Goal: Task Accomplishment & Management: Manage account settings

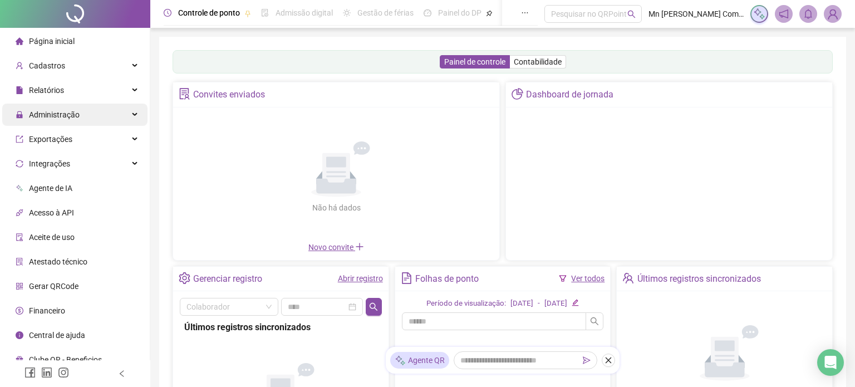
click at [81, 113] on div "Administração" at bounding box center [74, 115] width 145 height 22
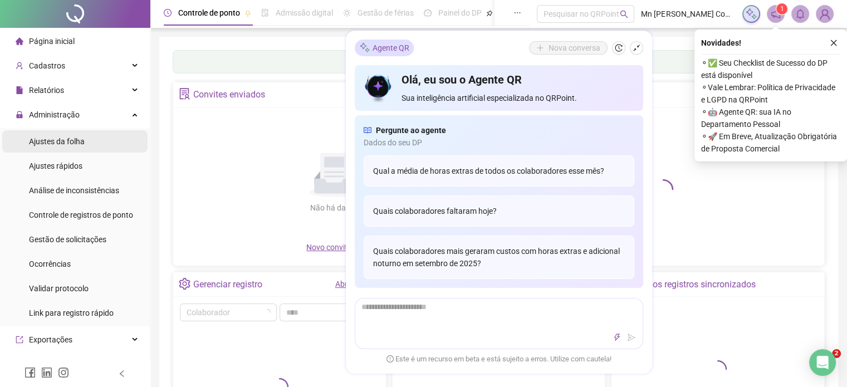
click at [98, 145] on li "Ajustes da folha" at bounding box center [74, 141] width 145 height 22
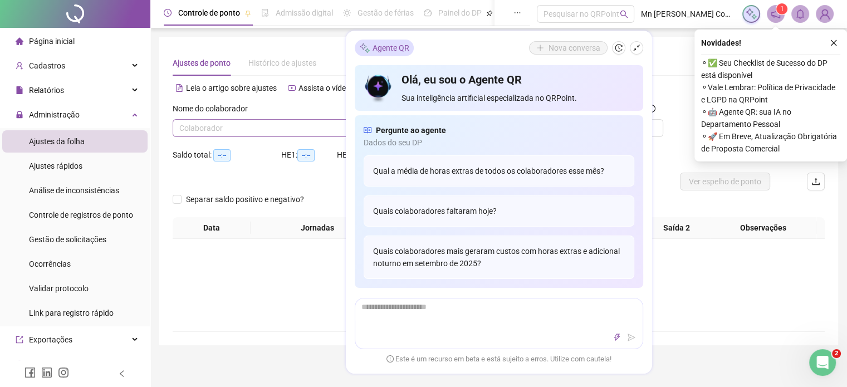
click at [247, 126] on input "search" at bounding box center [273, 128] width 188 height 17
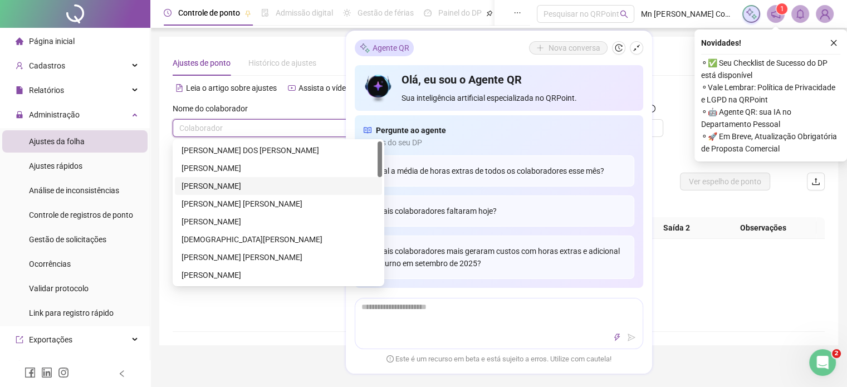
click at [245, 191] on div "[PERSON_NAME]" at bounding box center [279, 186] width 194 height 12
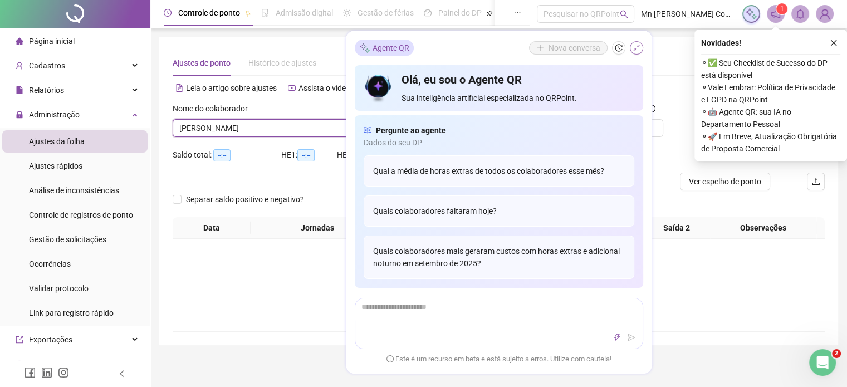
click at [635, 48] on icon "shrink" at bounding box center [637, 48] width 8 height 8
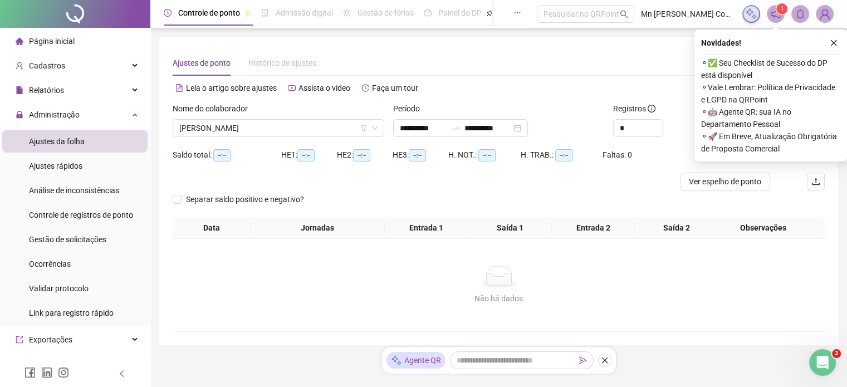
click at [836, 43] on icon "close" at bounding box center [834, 43] width 8 height 8
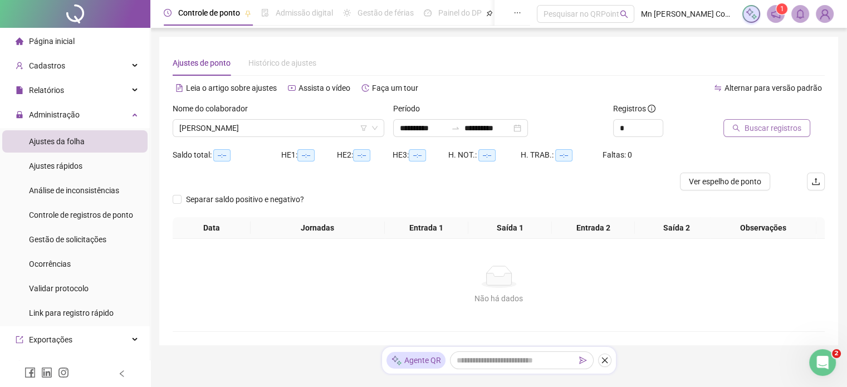
click at [779, 129] on span "Buscar registros" at bounding box center [773, 128] width 57 height 12
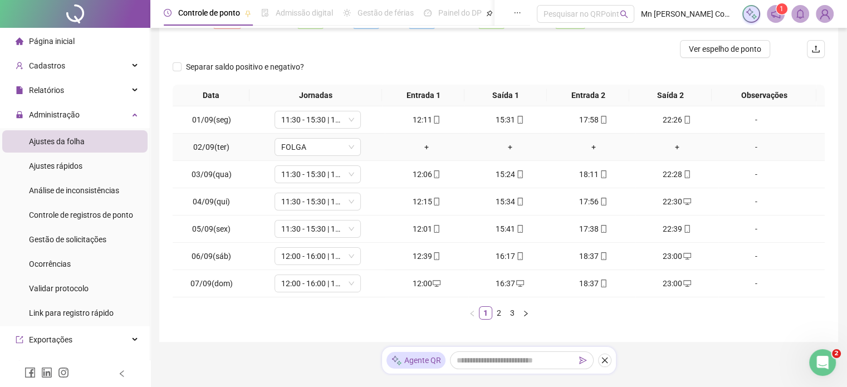
scroll to position [160, 0]
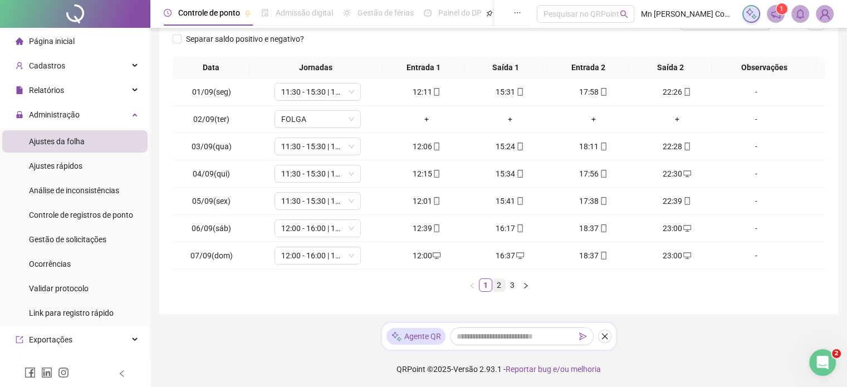
click at [498, 287] on link "2" at bounding box center [499, 285] width 12 height 12
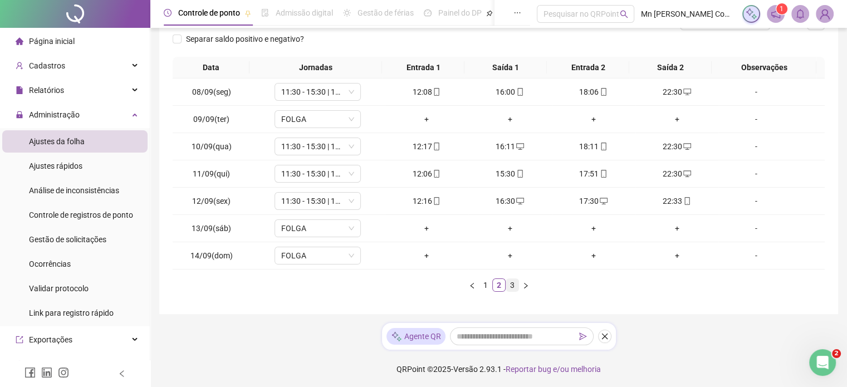
click at [515, 285] on link "3" at bounding box center [512, 285] width 12 height 12
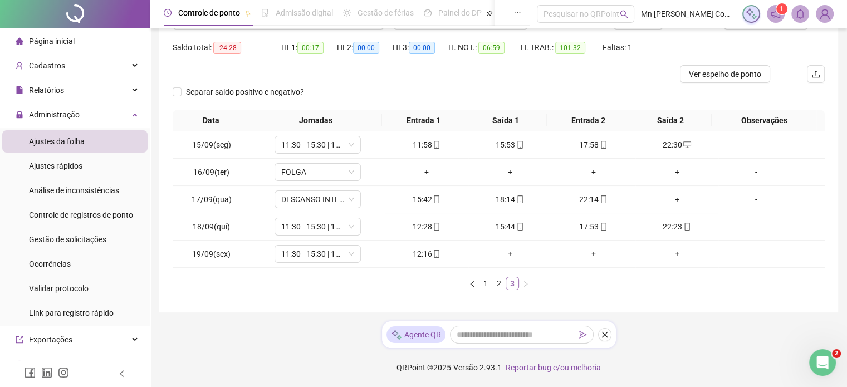
scroll to position [106, 0]
click at [38, 223] on div "Controle de registros de ponto" at bounding box center [81, 215] width 104 height 22
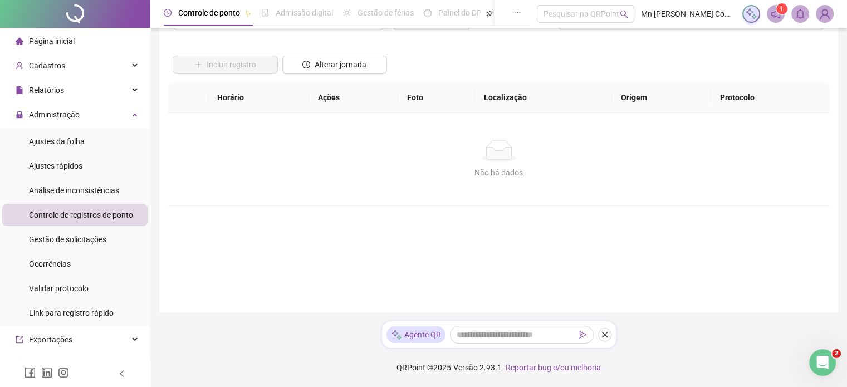
scroll to position [58, 0]
drag, startPoint x: 75, startPoint y: 139, endPoint x: 111, endPoint y: 128, distance: 37.7
click at [74, 139] on span "Ajustes da folha" at bounding box center [57, 141] width 56 height 9
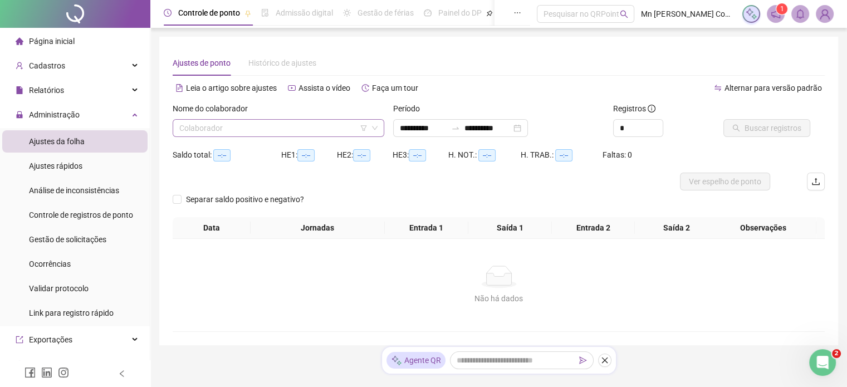
click at [203, 120] on input "search" at bounding box center [273, 128] width 188 height 17
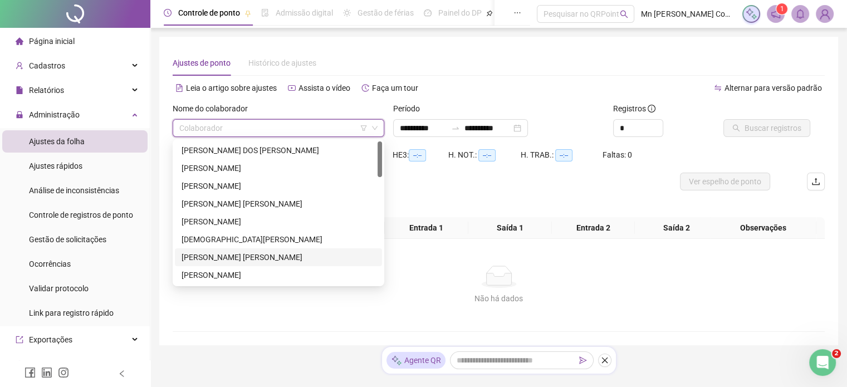
scroll to position [56, 0]
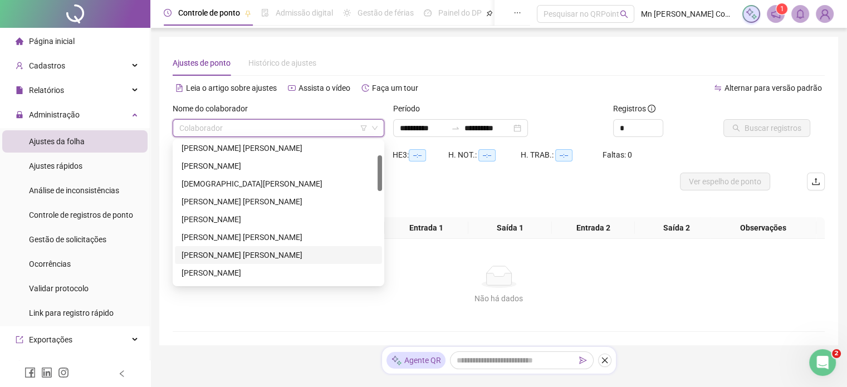
click at [221, 258] on div "[PERSON_NAME] [PERSON_NAME]" at bounding box center [279, 255] width 194 height 12
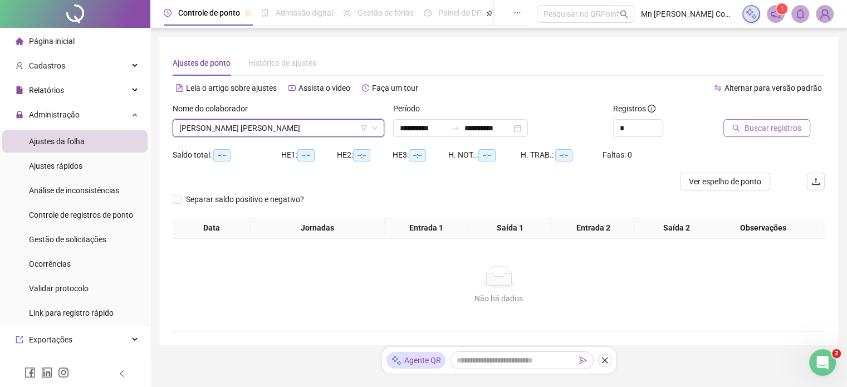
click at [771, 130] on span "Buscar registros" at bounding box center [773, 128] width 57 height 12
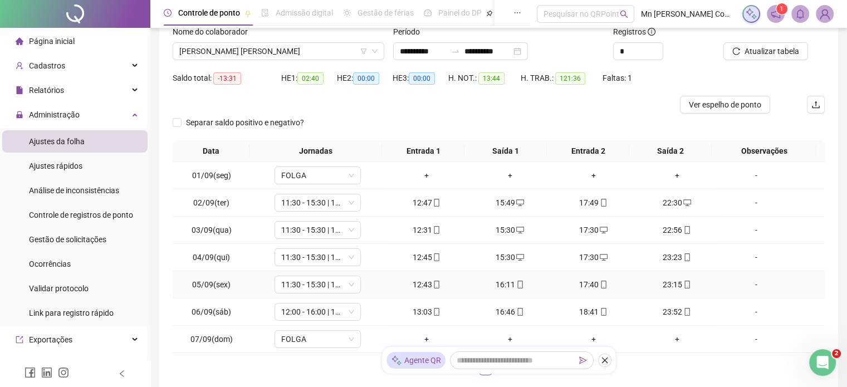
scroll to position [0, 0]
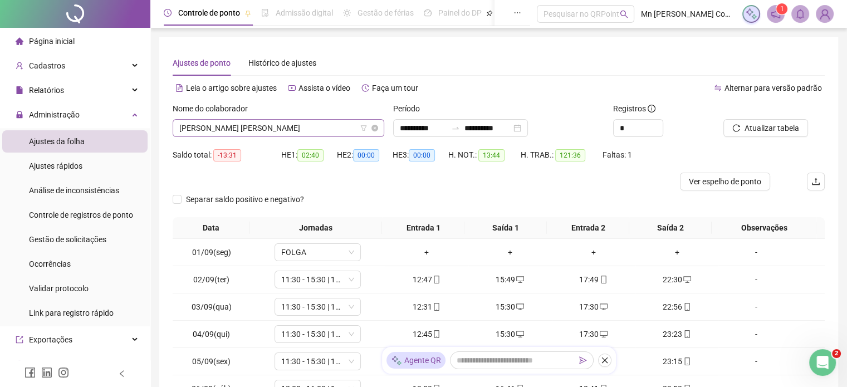
click at [260, 129] on span "[PERSON_NAME] [PERSON_NAME]" at bounding box center [278, 128] width 198 height 17
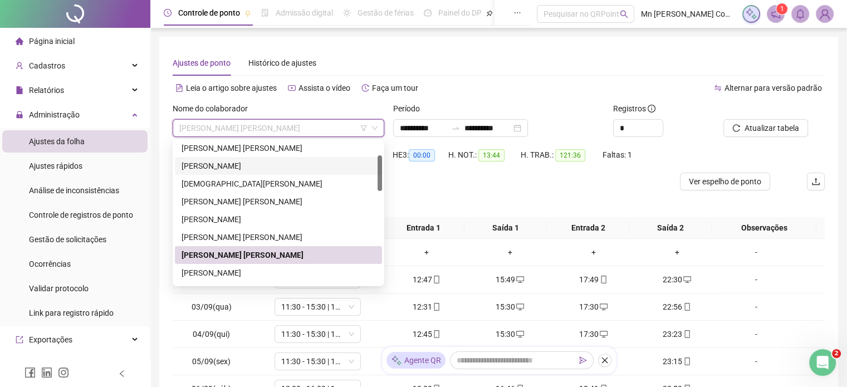
scroll to position [111, 0]
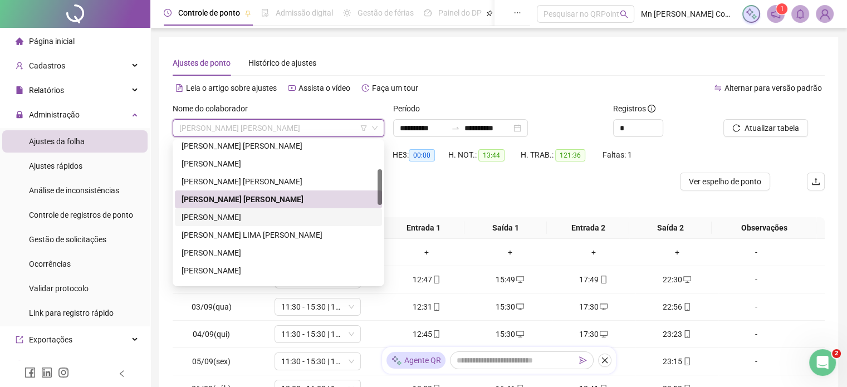
click at [267, 217] on div "[PERSON_NAME]" at bounding box center [279, 217] width 194 height 12
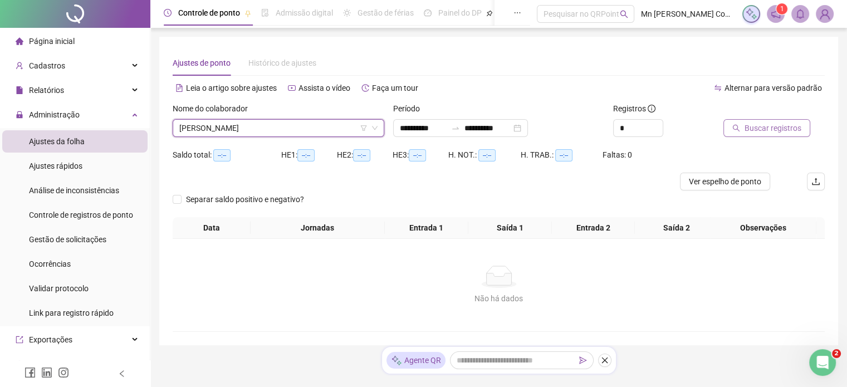
click at [746, 127] on span "Buscar registros" at bounding box center [773, 128] width 57 height 12
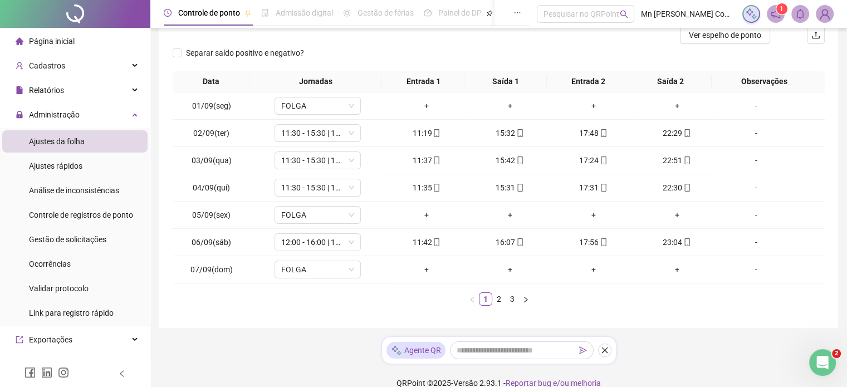
scroll to position [160, 0]
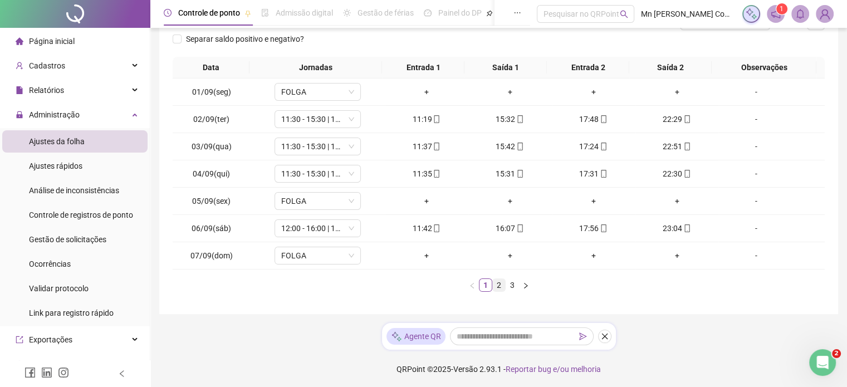
click at [495, 282] on link "2" at bounding box center [499, 285] width 12 height 12
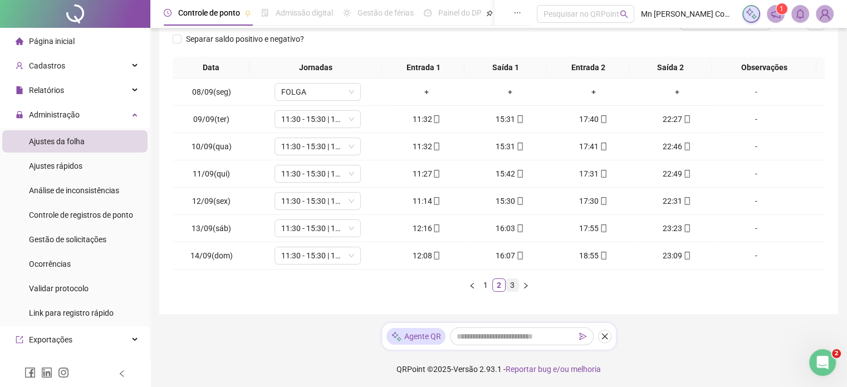
click at [517, 283] on link "3" at bounding box center [512, 285] width 12 height 12
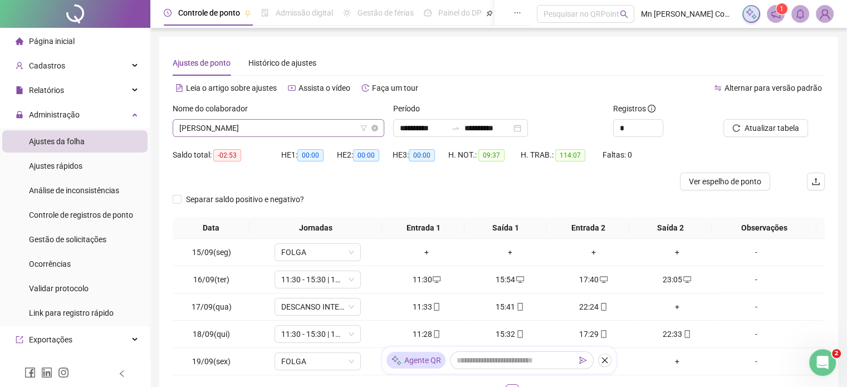
scroll to position [0, 0]
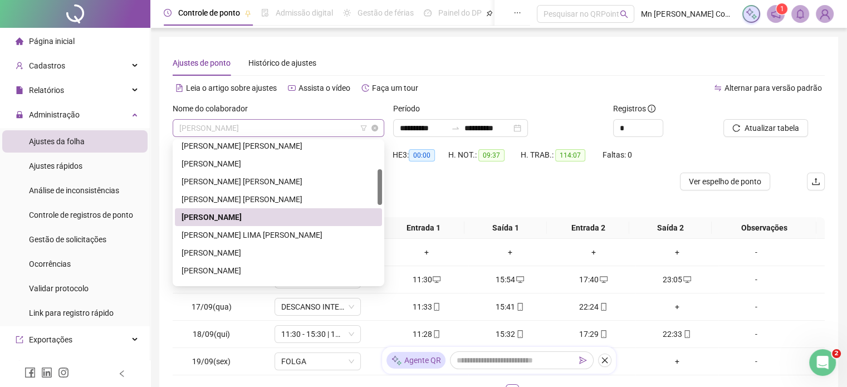
click at [296, 129] on span "[PERSON_NAME]" at bounding box center [278, 128] width 198 height 17
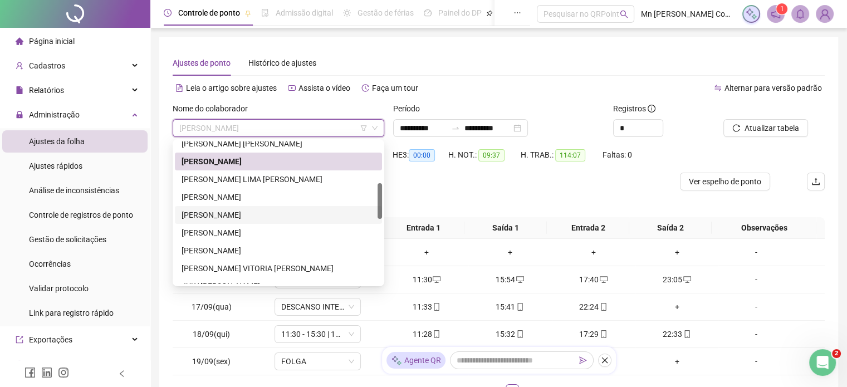
click at [312, 214] on div "[PERSON_NAME]" at bounding box center [279, 215] width 194 height 12
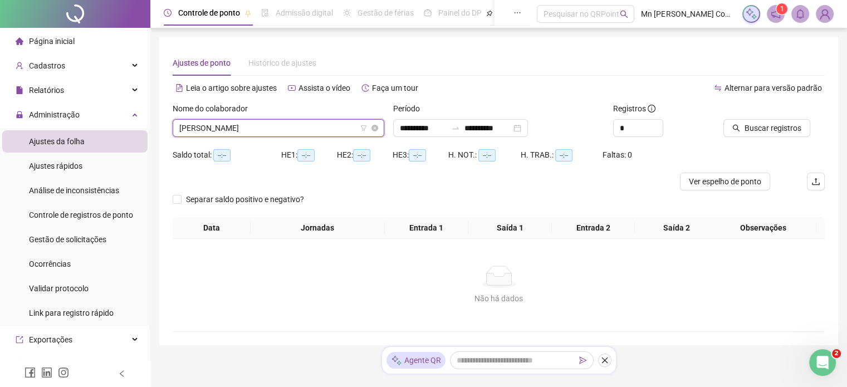
drag, startPoint x: 317, startPoint y: 120, endPoint x: 315, endPoint y: 125, distance: 6.0
click at [315, 124] on div "[PERSON_NAME] [PERSON_NAME] [PERSON_NAME]" at bounding box center [279, 128] width 212 height 18
click at [316, 130] on span "[PERSON_NAME]" at bounding box center [278, 128] width 198 height 17
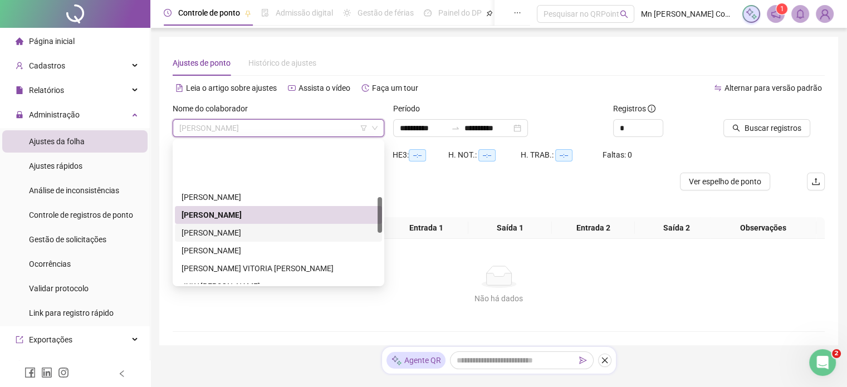
scroll to position [390, 0]
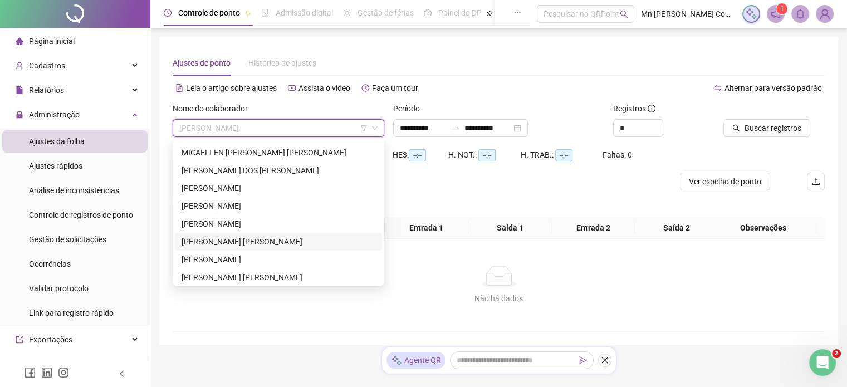
click at [314, 236] on div "[PERSON_NAME] [PERSON_NAME]" at bounding box center [279, 242] width 194 height 12
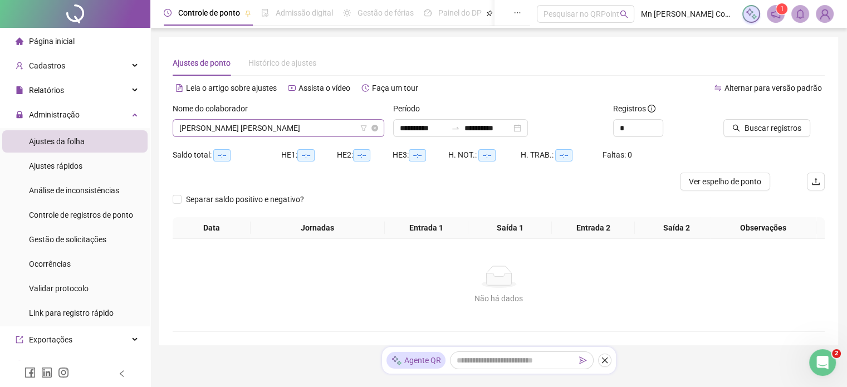
click at [310, 118] on div "Nome do colaborador" at bounding box center [279, 110] width 212 height 17
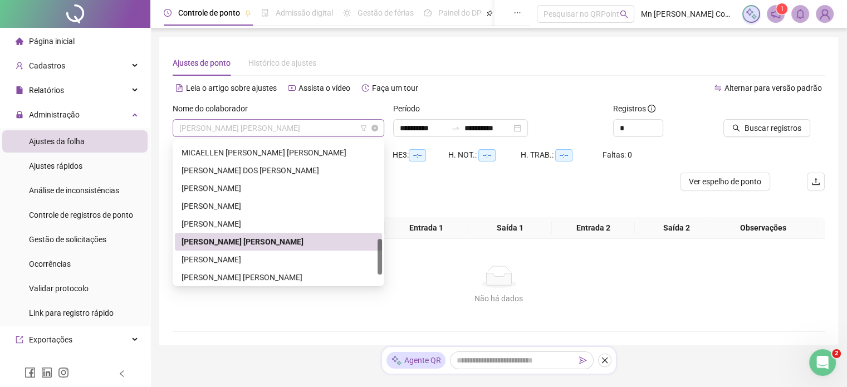
click at [312, 132] on span "[PERSON_NAME] [PERSON_NAME]" at bounding box center [278, 128] width 198 height 17
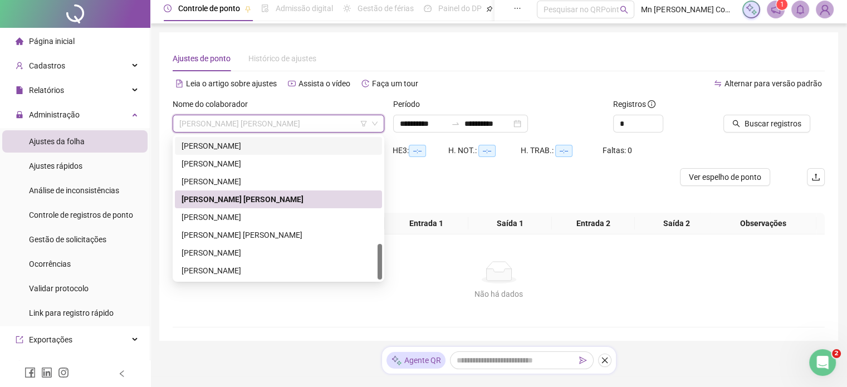
scroll to position [0, 0]
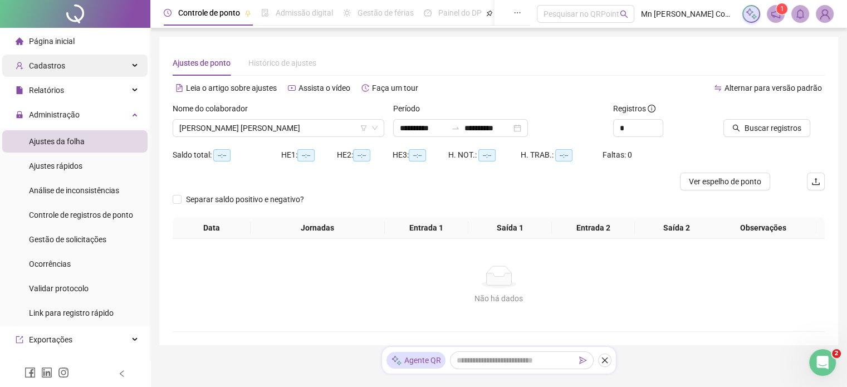
click at [114, 72] on div "Cadastros" at bounding box center [74, 66] width 145 height 22
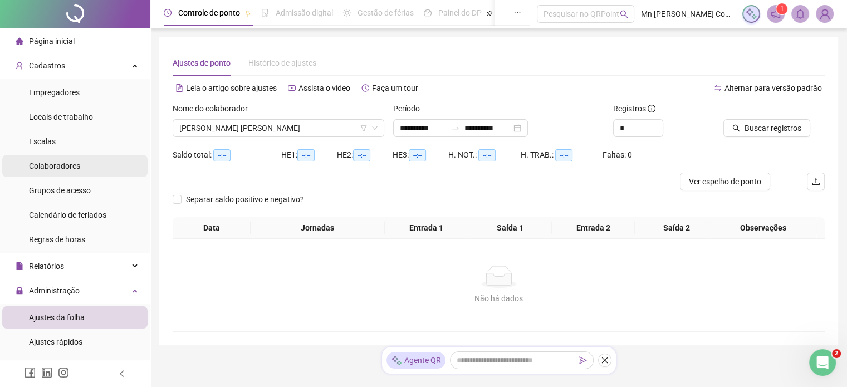
click at [89, 164] on li "Colaboradores" at bounding box center [74, 166] width 145 height 22
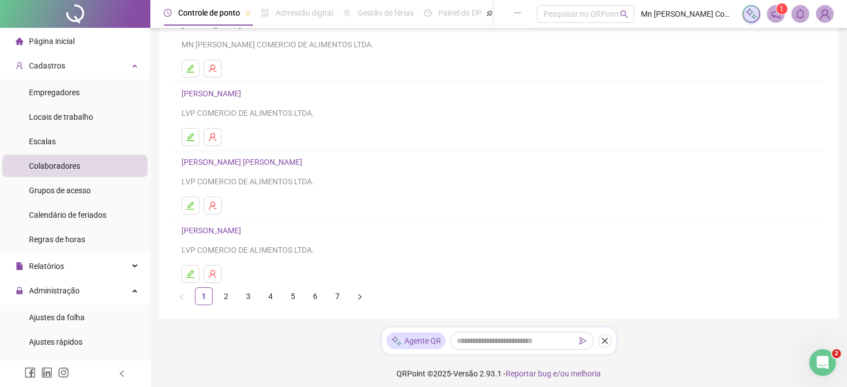
scroll to position [177, 0]
